Goal: Find specific page/section: Find specific page/section

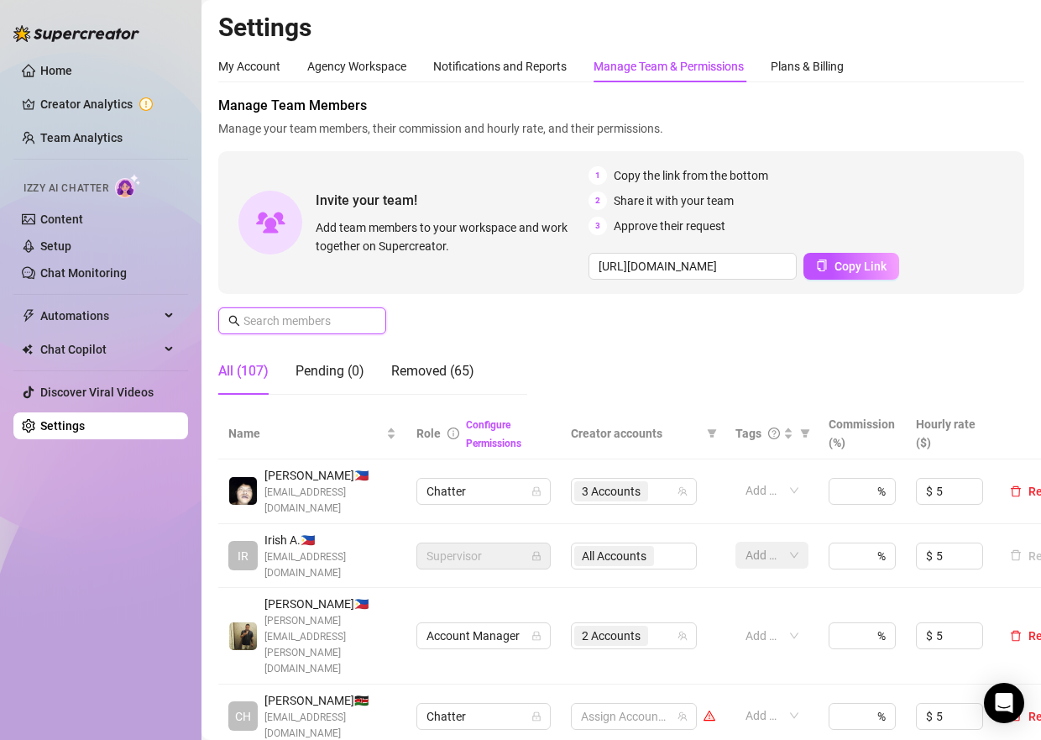
click at [297, 323] on input "text" at bounding box center [303, 321] width 119 height 18
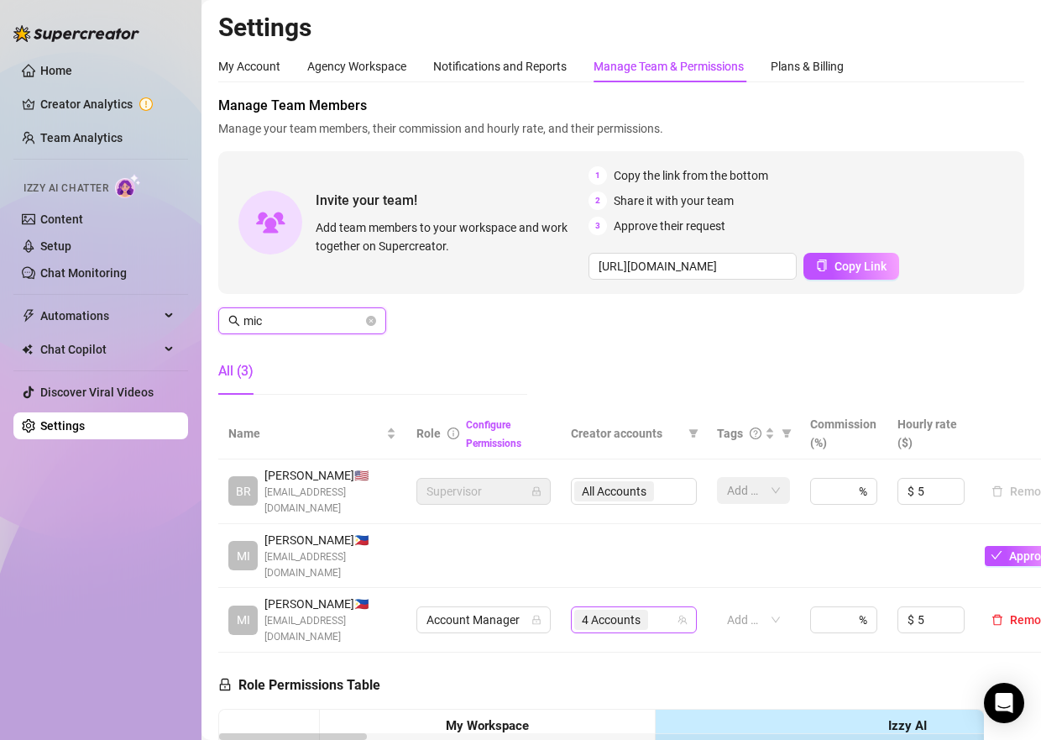
click at [656, 608] on div "4 Accounts" at bounding box center [625, 620] width 102 height 24
type input "mic"
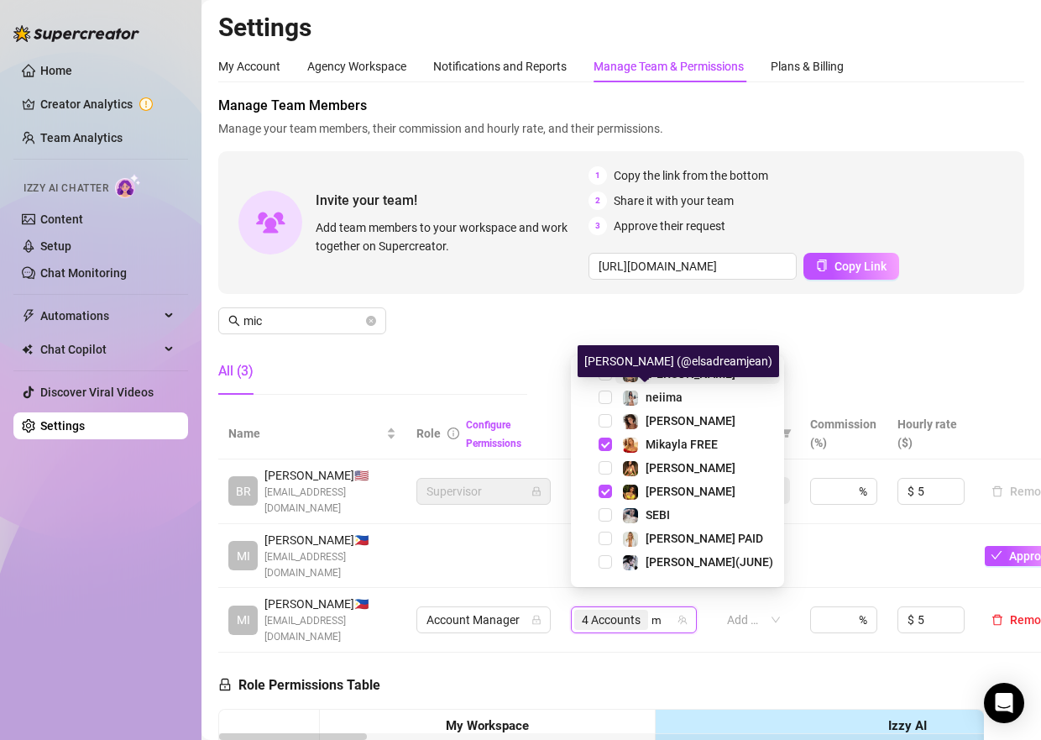
type input "mo"
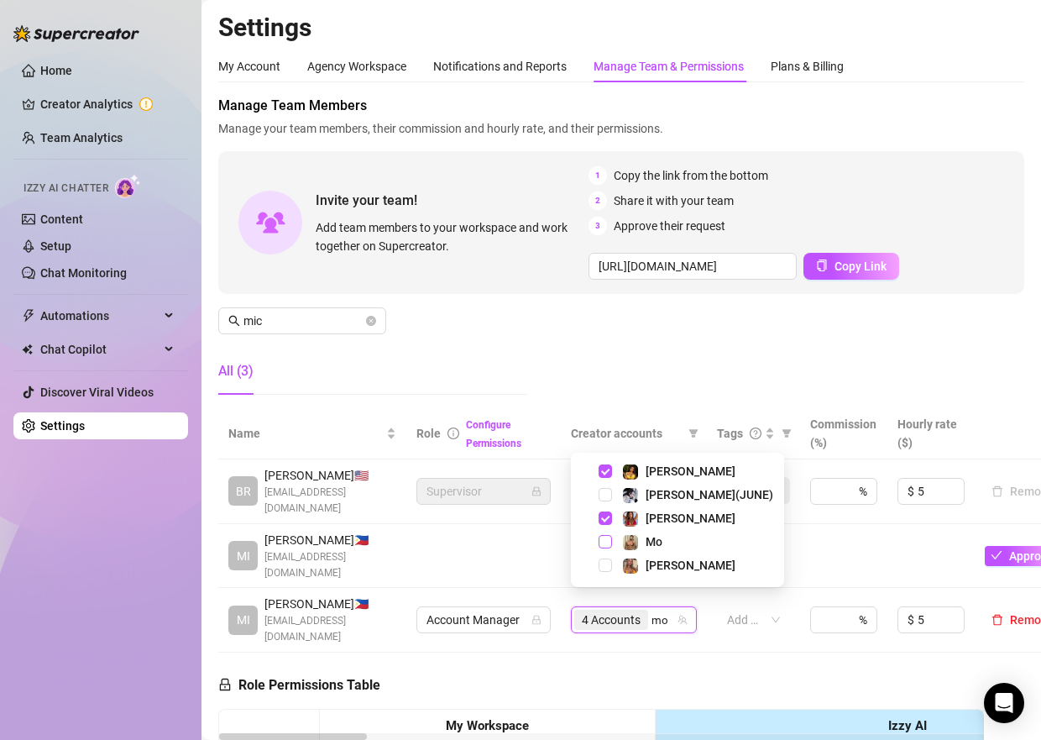
click at [601, 545] on span "Select tree node" at bounding box center [605, 541] width 13 height 13
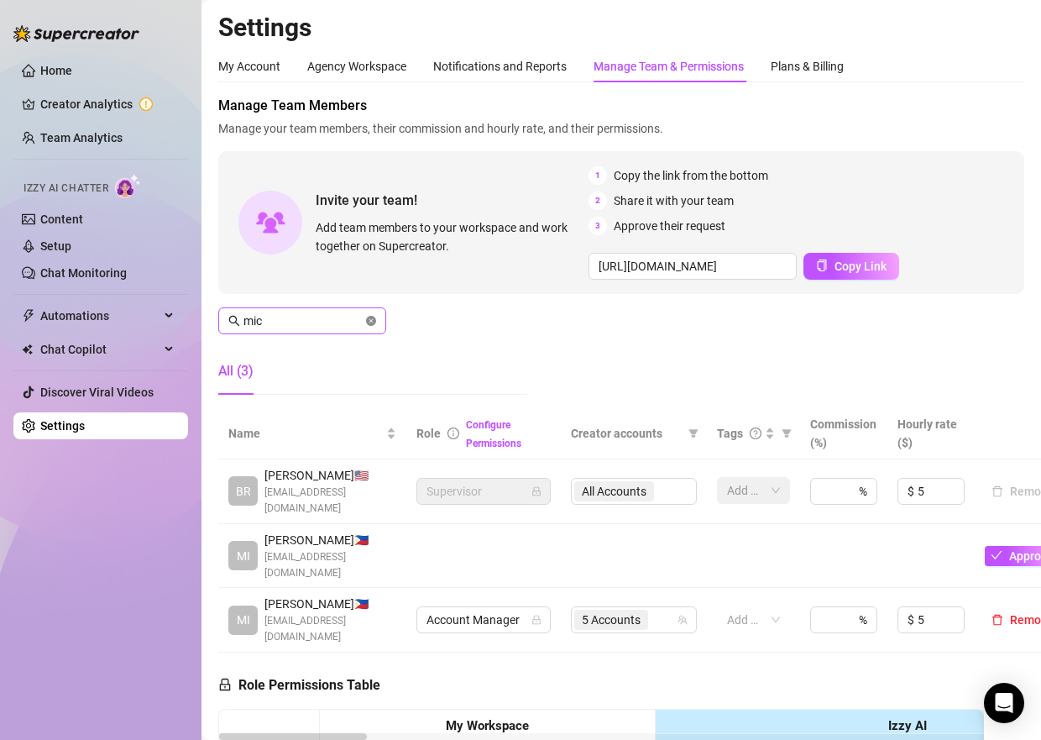
click at [373, 317] on icon "close-circle" at bounding box center [371, 321] width 10 height 10
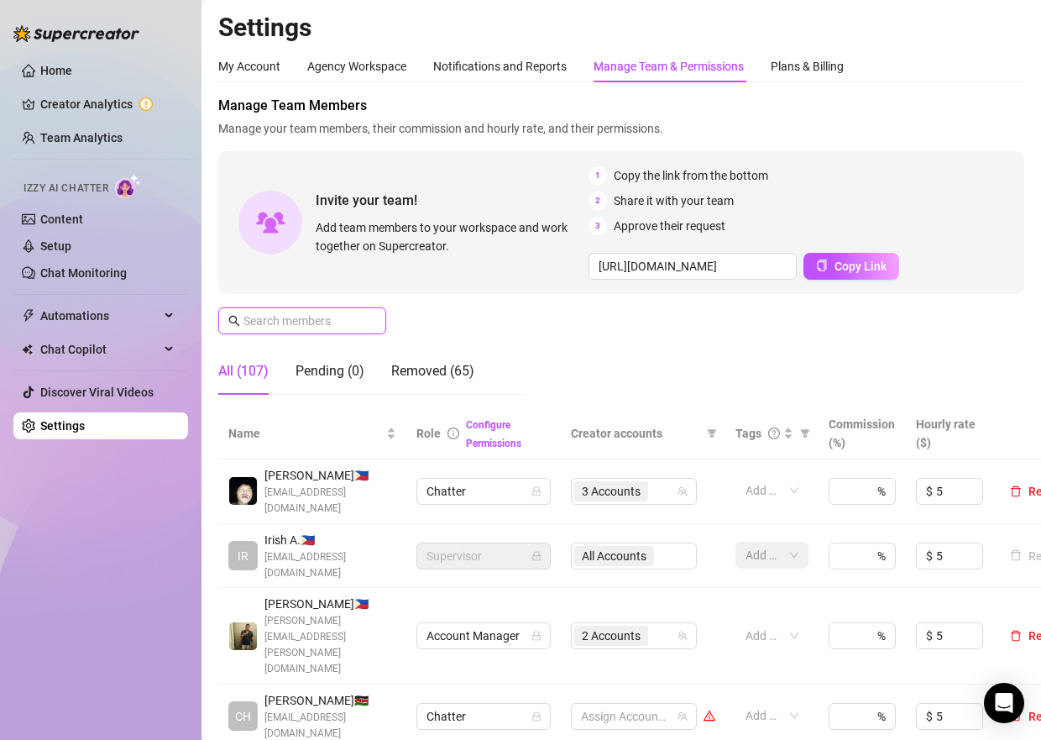
click at [299, 322] on input "text" at bounding box center [303, 321] width 119 height 18
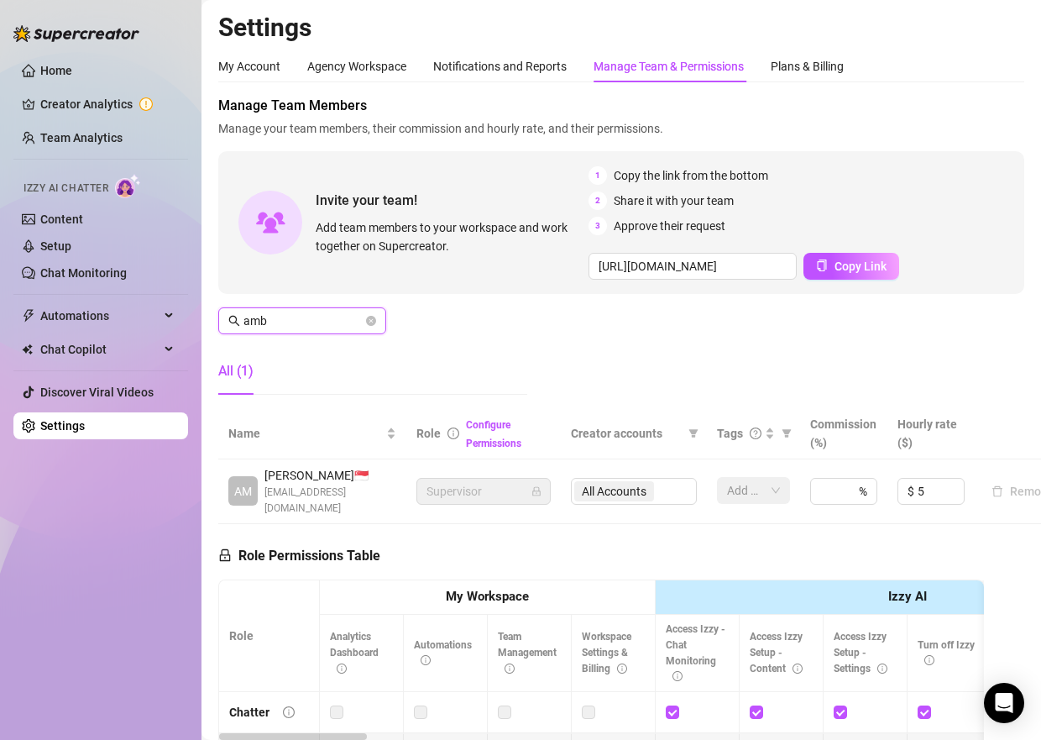
type input "amb"
click at [668, 482] on div "All Accounts" at bounding box center [634, 491] width 126 height 27
click at [664, 485] on div "All Accounts" at bounding box center [634, 491] width 126 height 27
click at [301, 317] on input "amb" at bounding box center [303, 321] width 119 height 18
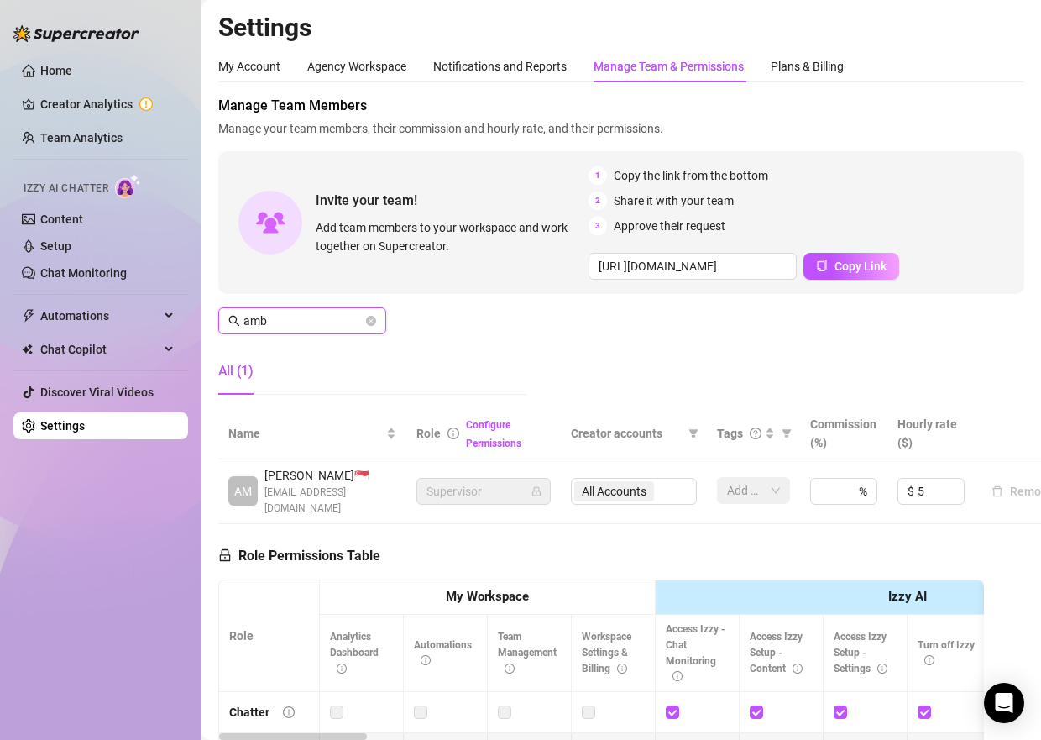
click at [301, 317] on input "amb" at bounding box center [303, 321] width 119 height 18
